Goal: Information Seeking & Learning: Understand process/instructions

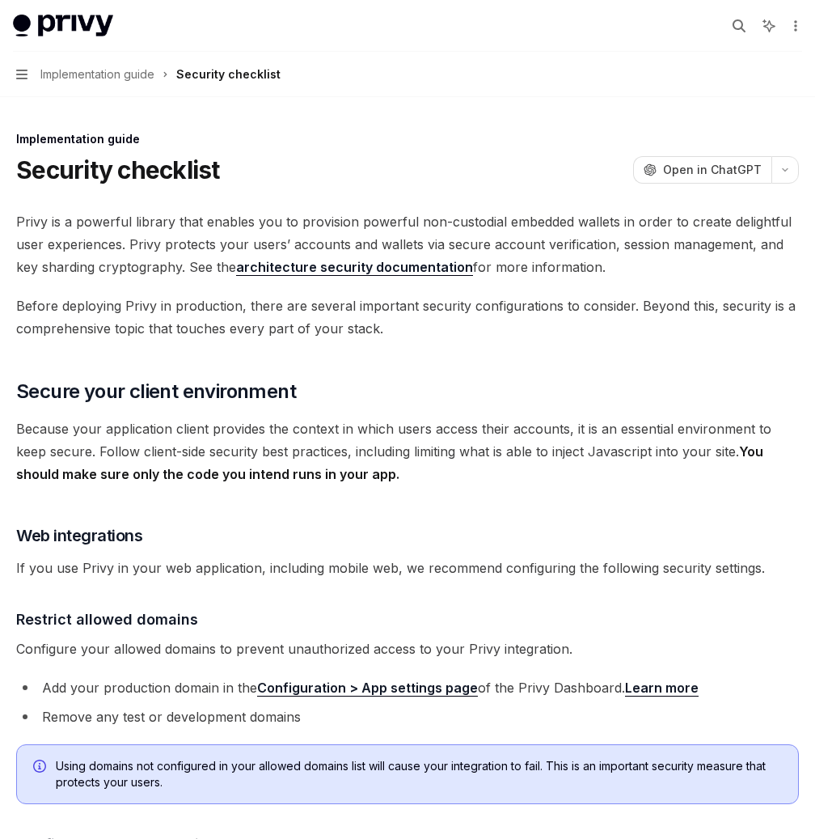
scroll to position [2109, 0]
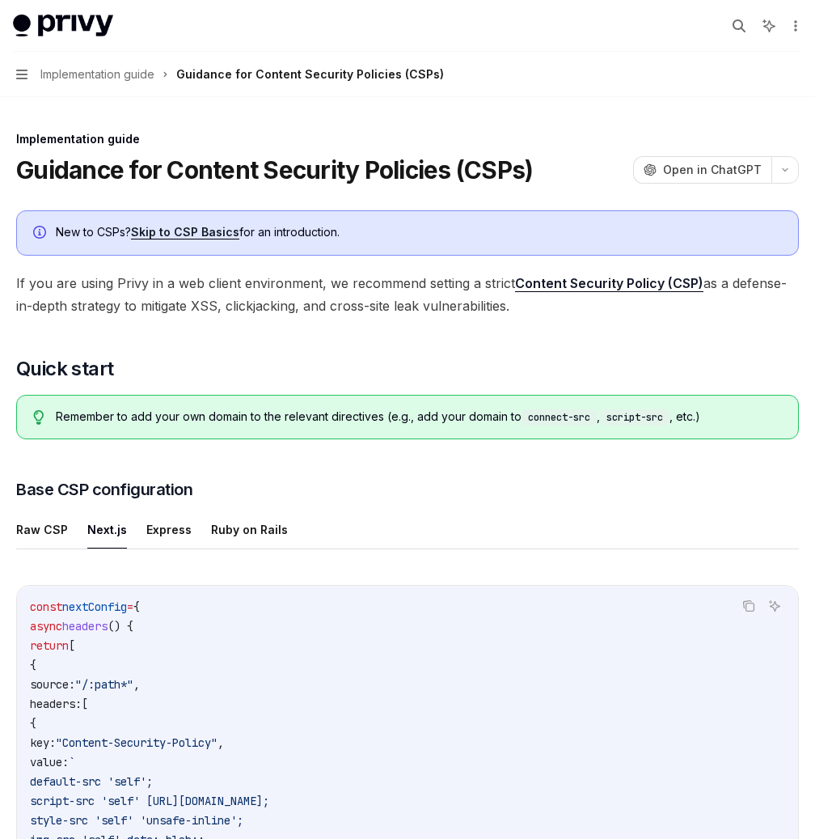
scroll to position [3897, 0]
